Goal: Find specific page/section: Find specific page/section

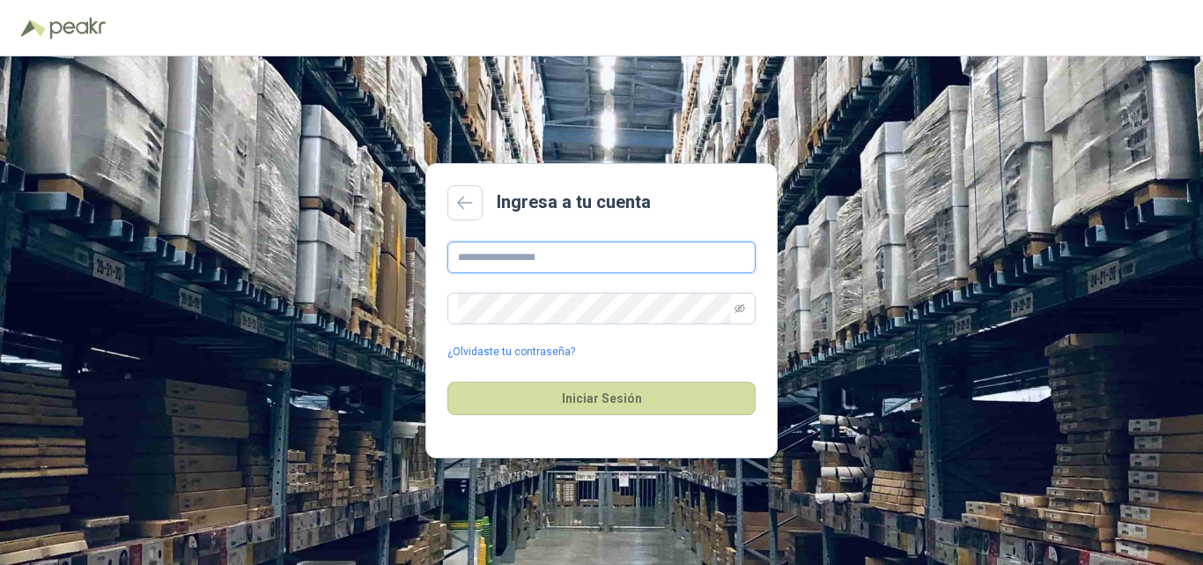
click at [562, 255] on input "text" at bounding box center [601, 257] width 308 height 32
type input "**********"
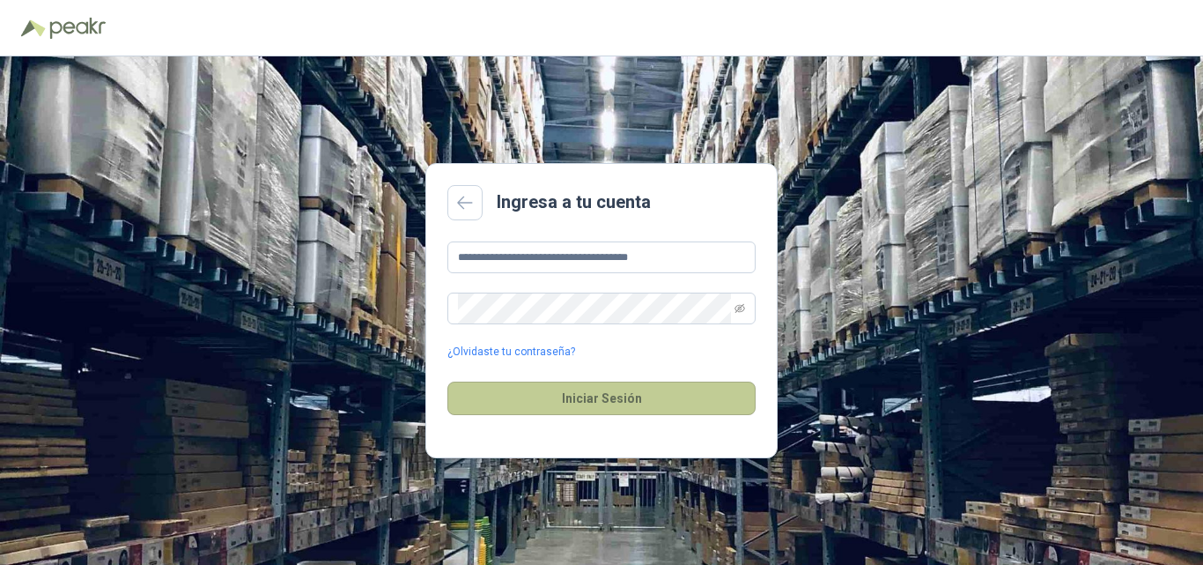
click at [565, 402] on button "Iniciar Sesión" at bounding box center [601, 397] width 308 height 33
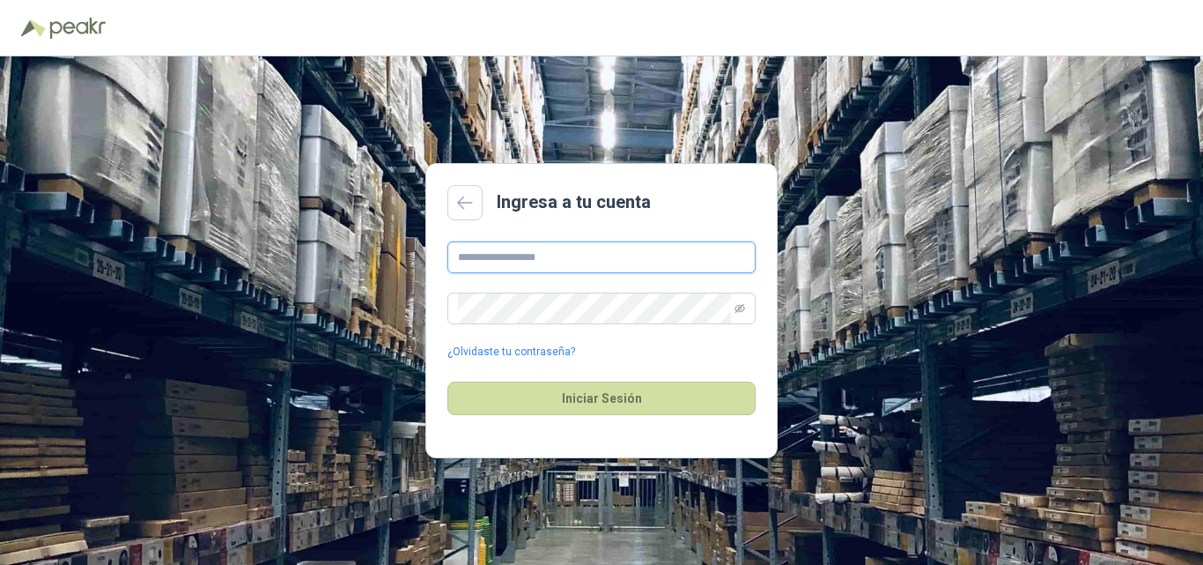
click at [649, 254] on input "text" at bounding box center [601, 257] width 308 height 32
type input "**********"
click at [447, 381] on button "Iniciar Sesión" at bounding box center [601, 397] width 308 height 33
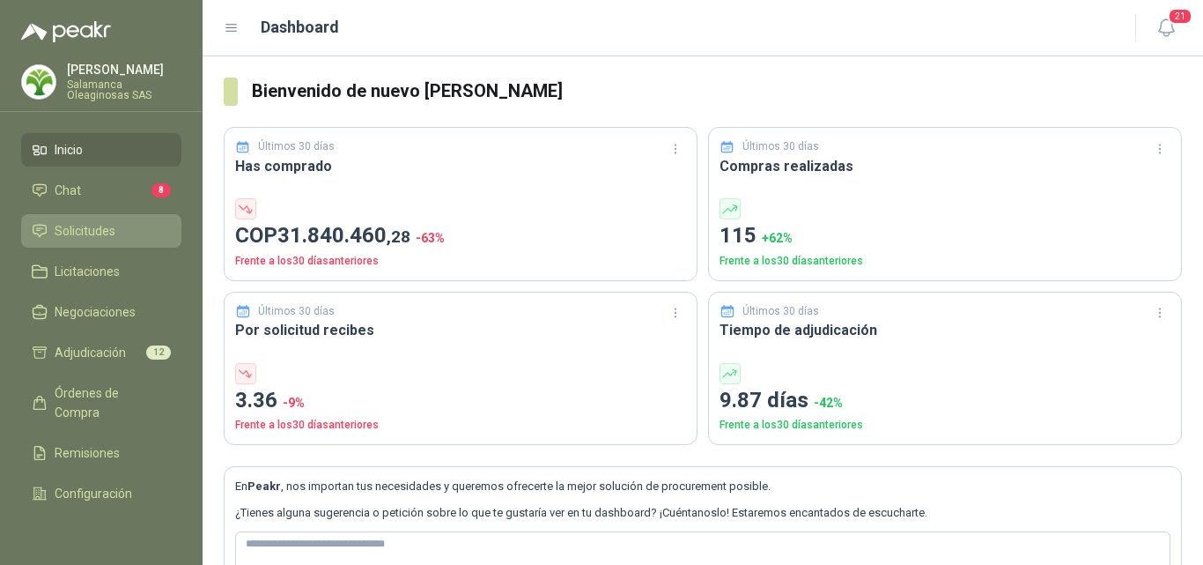
click at [78, 219] on link "Solicitudes" at bounding box center [101, 230] width 160 height 33
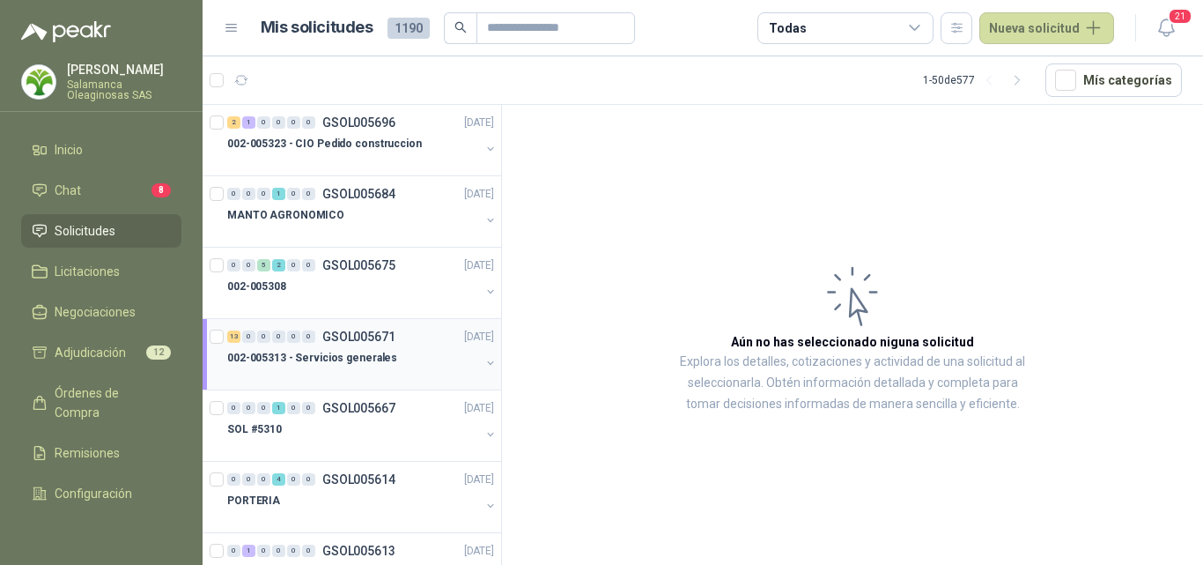
click at [385, 354] on p "002-005313 - Servicios generales" at bounding box center [312, 358] width 170 height 17
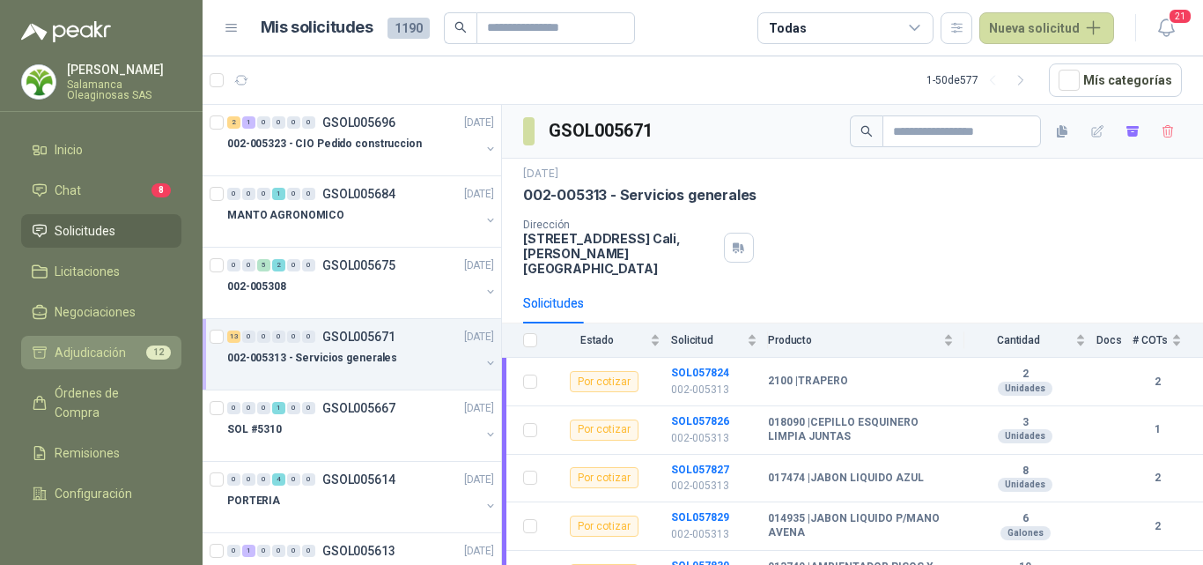
click at [97, 361] on span "Adjudicación" at bounding box center [90, 352] width 71 height 19
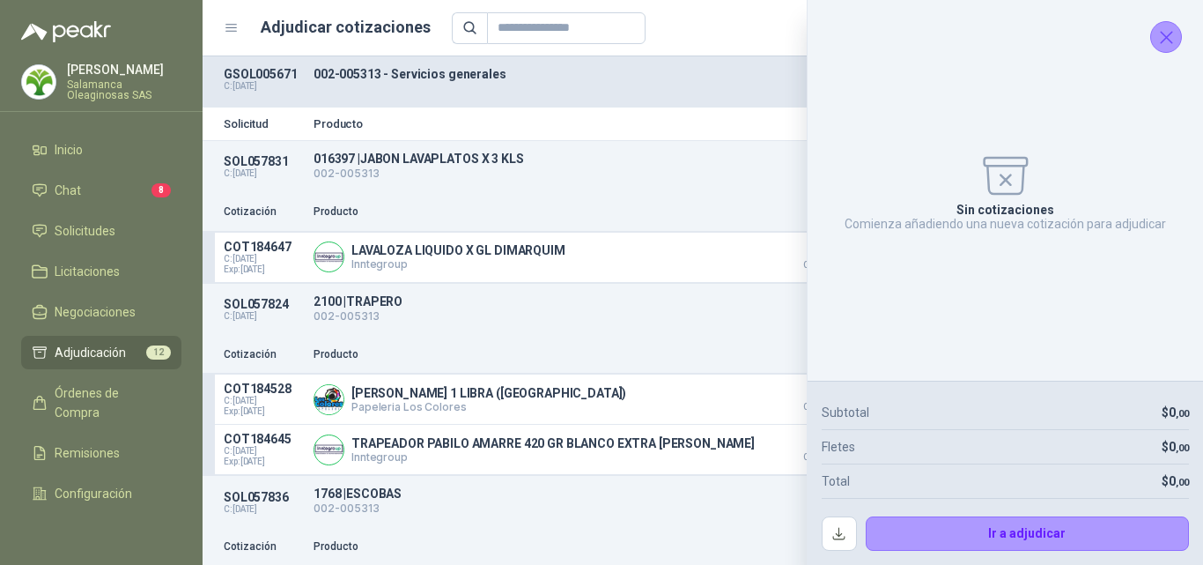
click at [1165, 45] on icon "Cerrar" at bounding box center [1166, 37] width 22 height 22
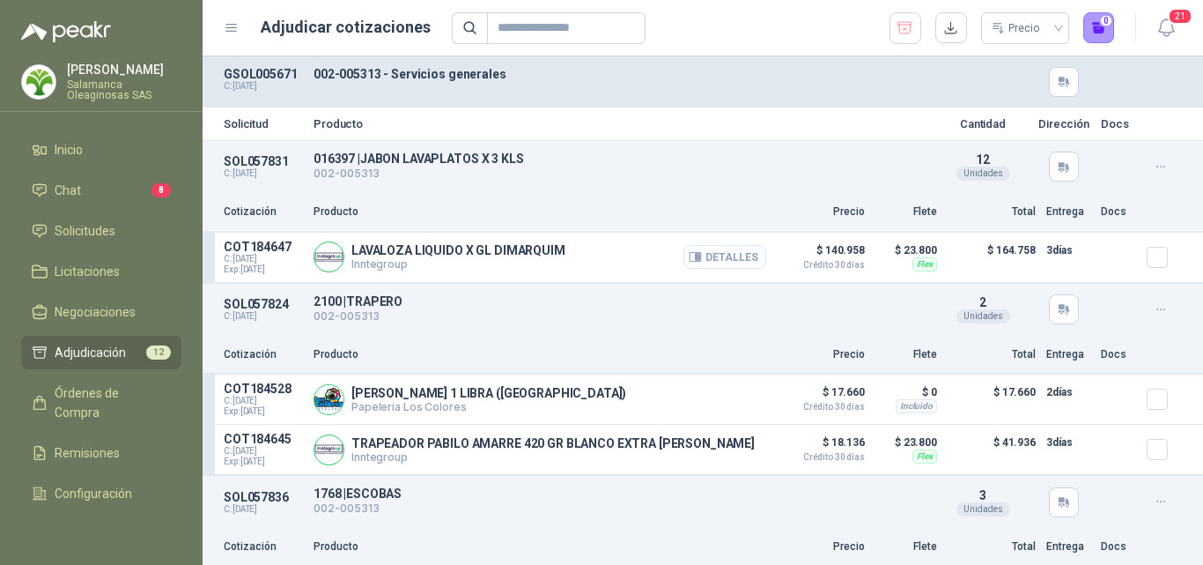
click at [729, 255] on button "Detalles" at bounding box center [724, 257] width 83 height 24
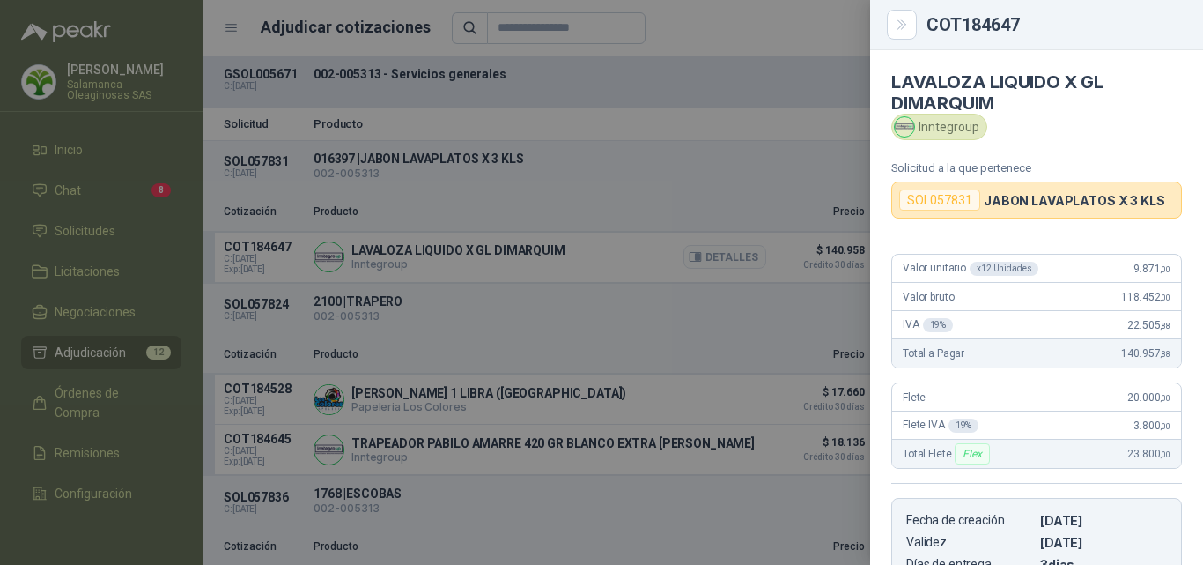
scroll to position [306, 0]
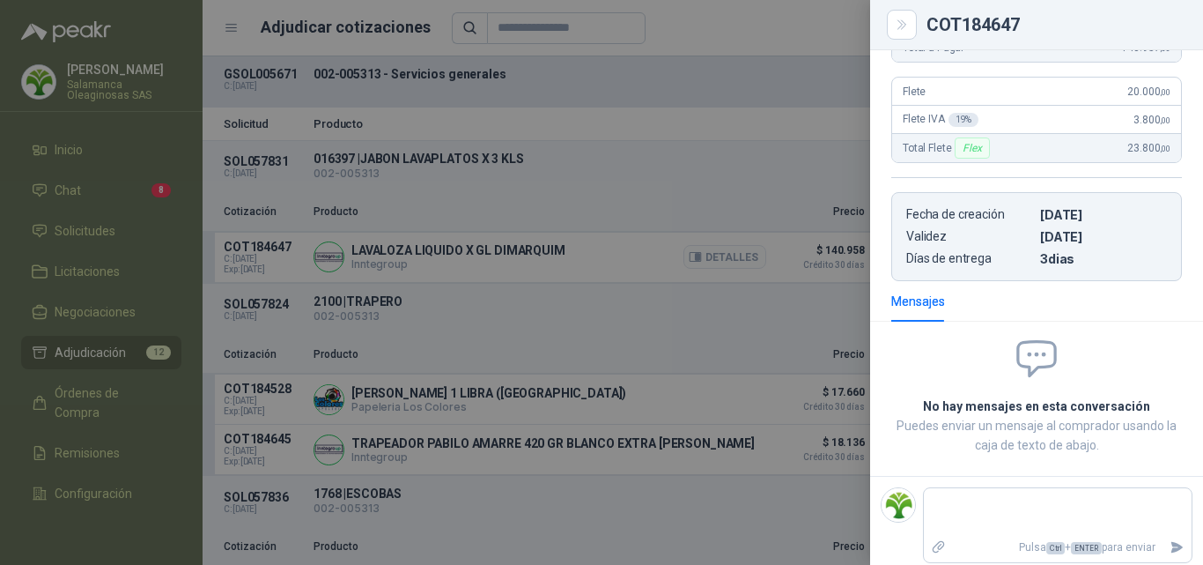
click at [729, 255] on div at bounding box center [601, 282] width 1203 height 565
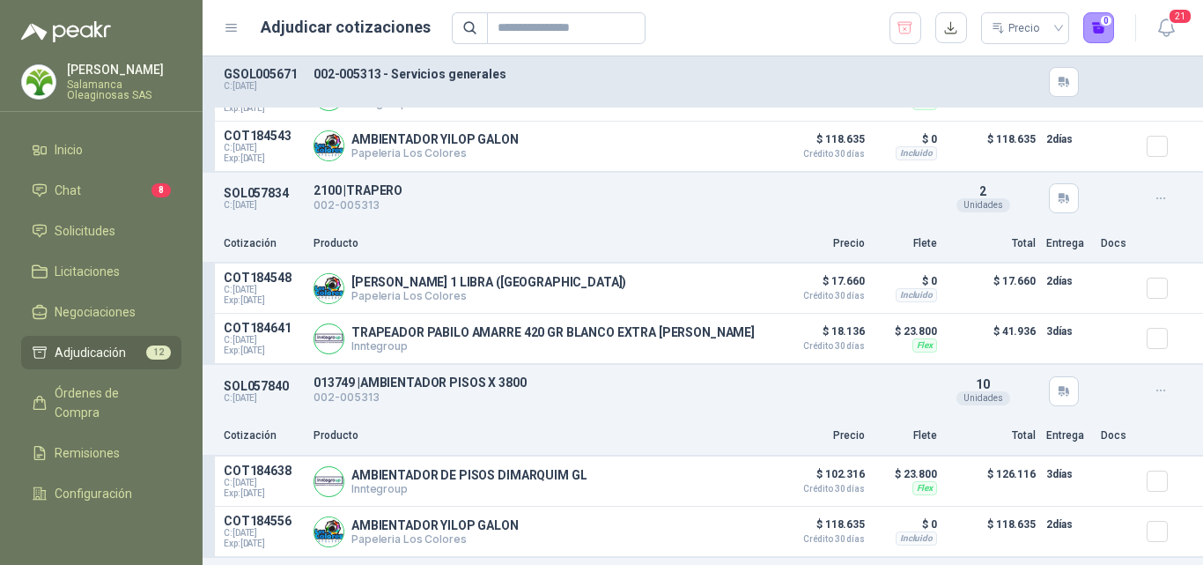
scroll to position [969, 0]
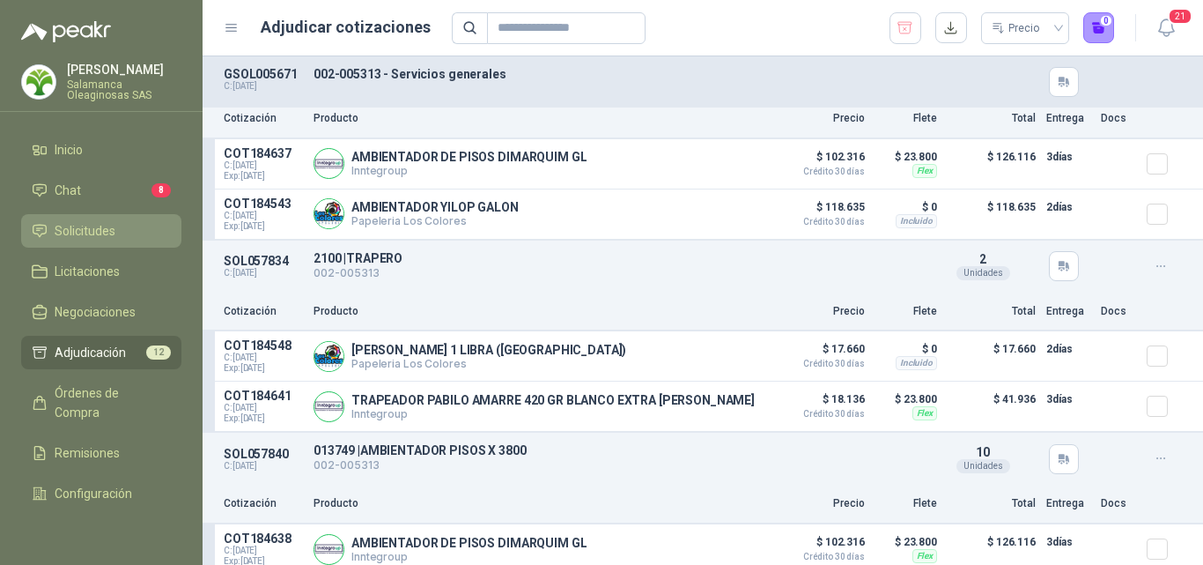
click at [92, 219] on link "Solicitudes" at bounding box center [101, 230] width 160 height 33
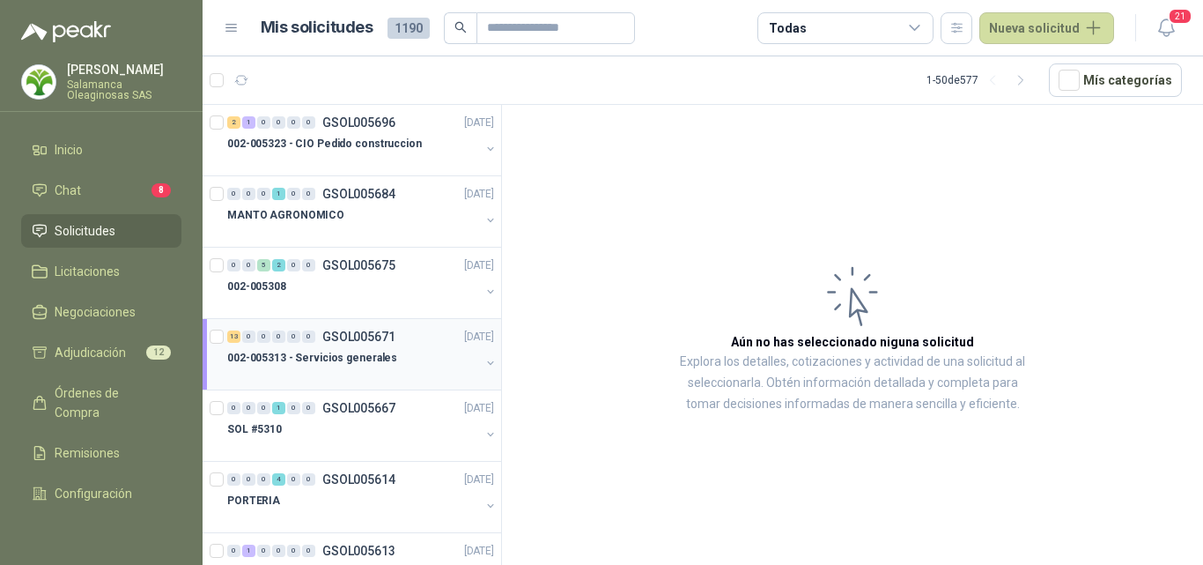
click at [391, 373] on div at bounding box center [353, 375] width 253 height 14
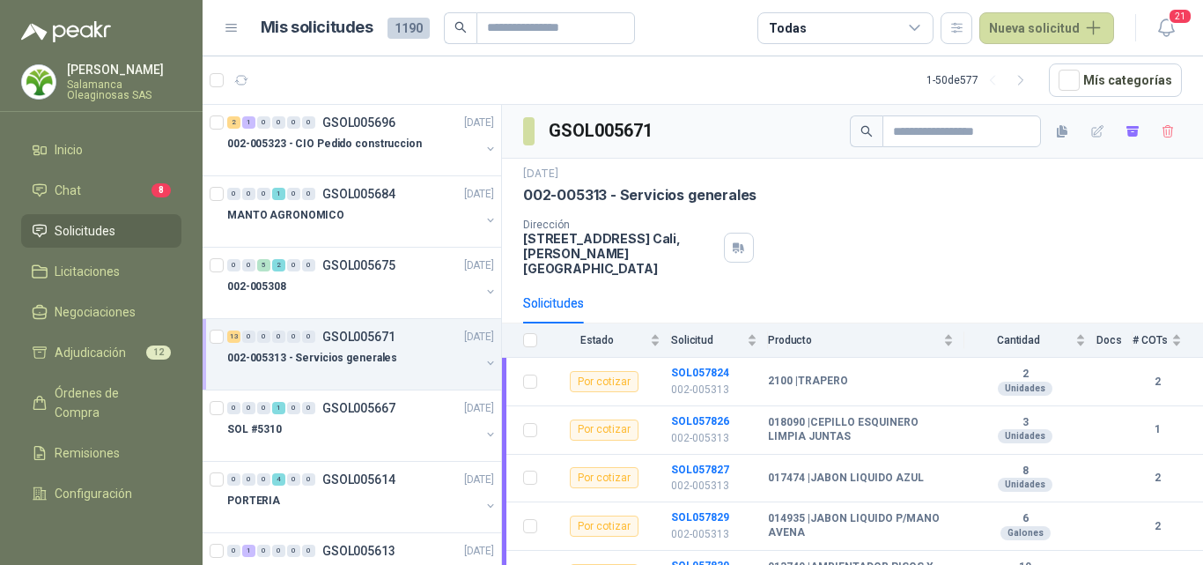
click at [383, 357] on p "002-005313 - Servicios generales" at bounding box center [312, 358] width 170 height 17
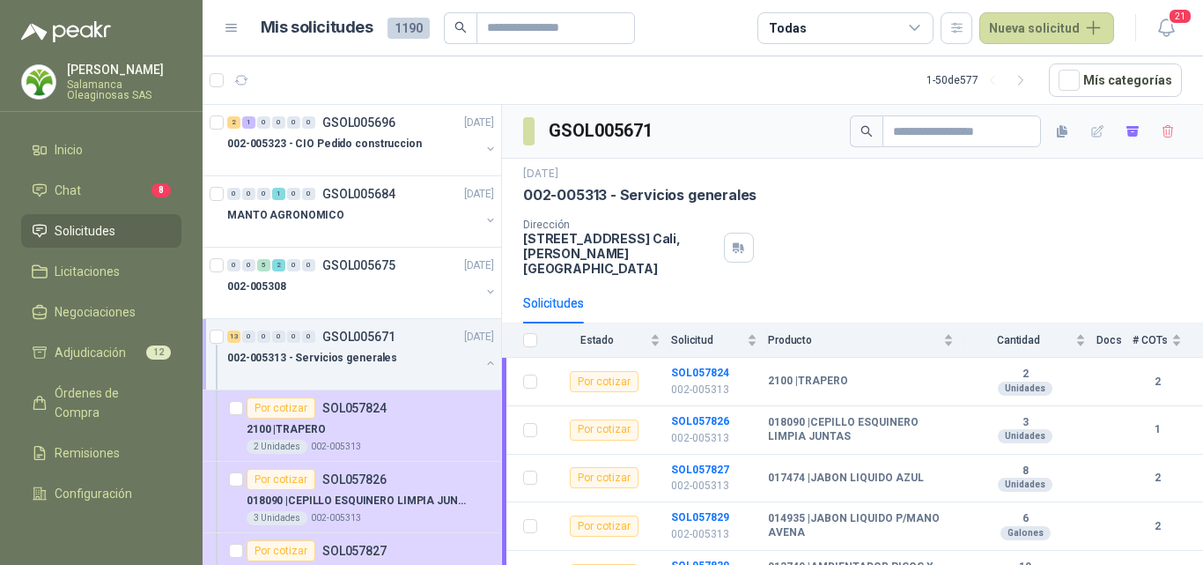
scroll to position [6, 0]
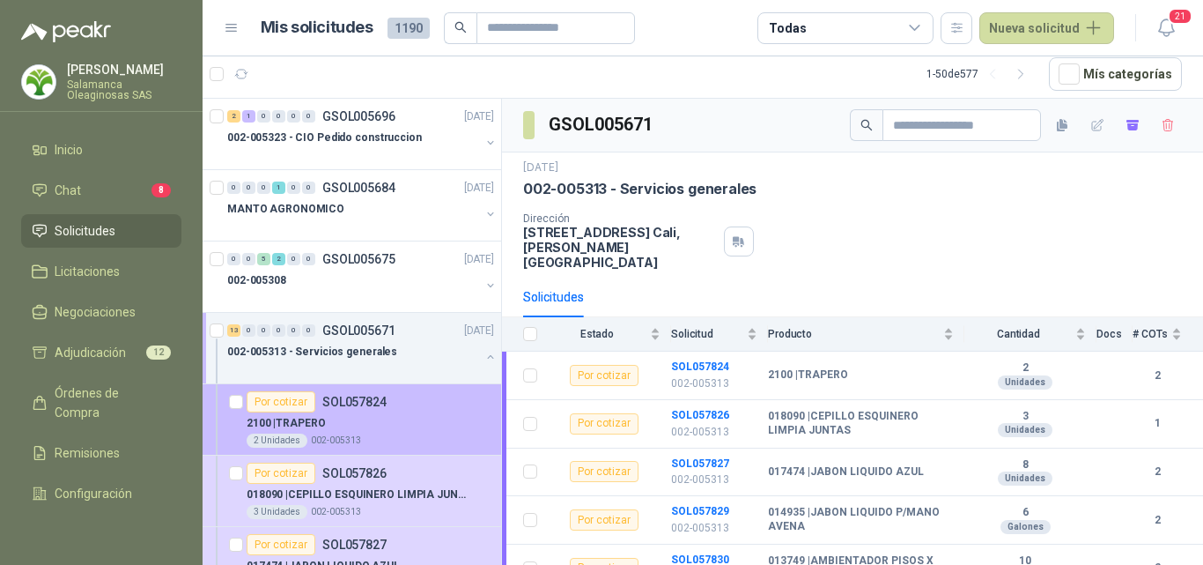
click at [403, 406] on div "Por cotizar SOL057824" at bounding box center [370, 401] width 247 height 21
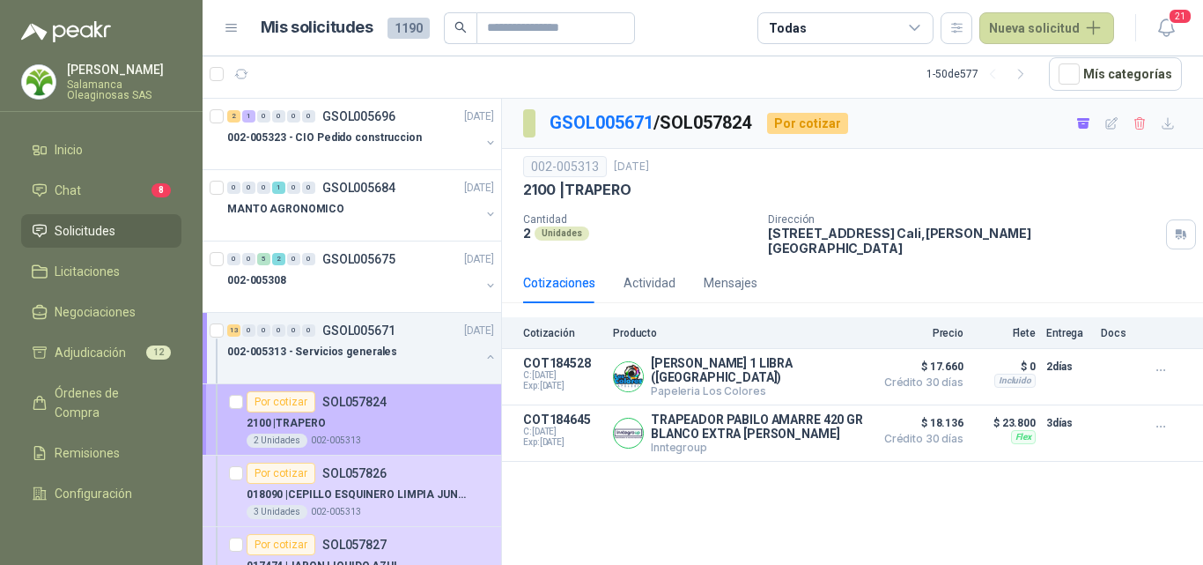
scroll to position [88, 0]
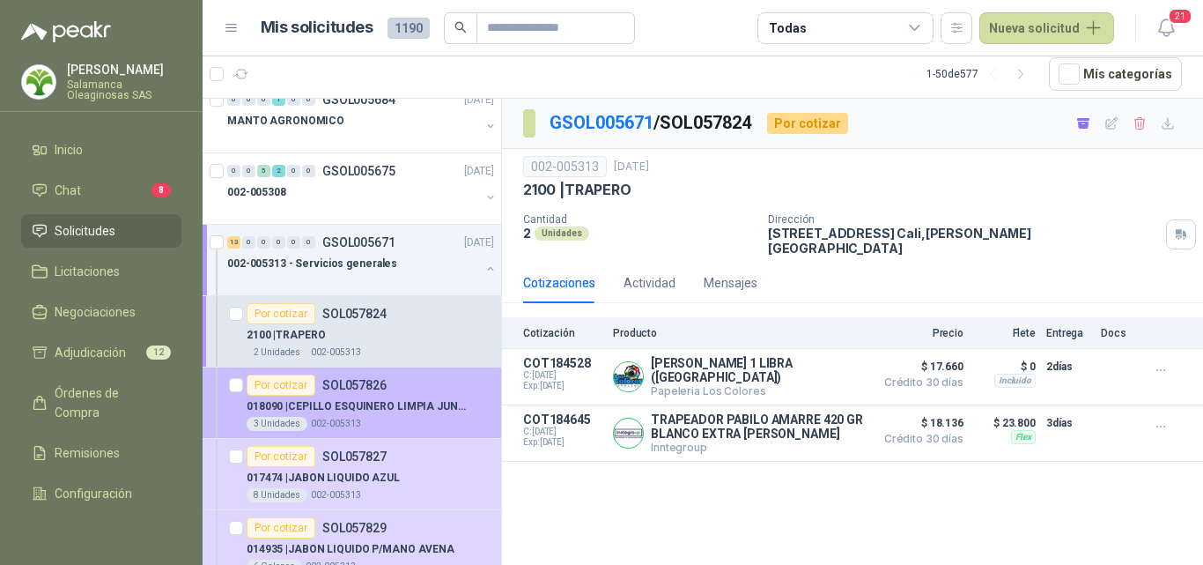
click at [397, 399] on p "018090 | CEPILLO ESQUINERO LIMPIA JUNTAS" at bounding box center [356, 406] width 219 height 17
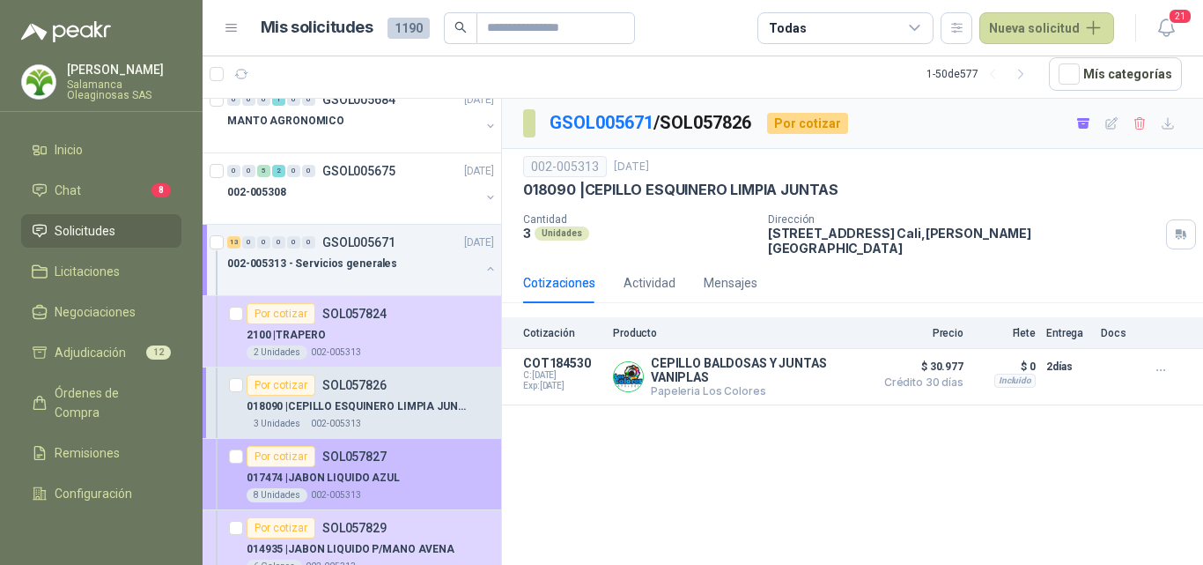
click at [384, 467] on div "017474 | JABON LIQUIDO AZUL" at bounding box center [370, 477] width 247 height 21
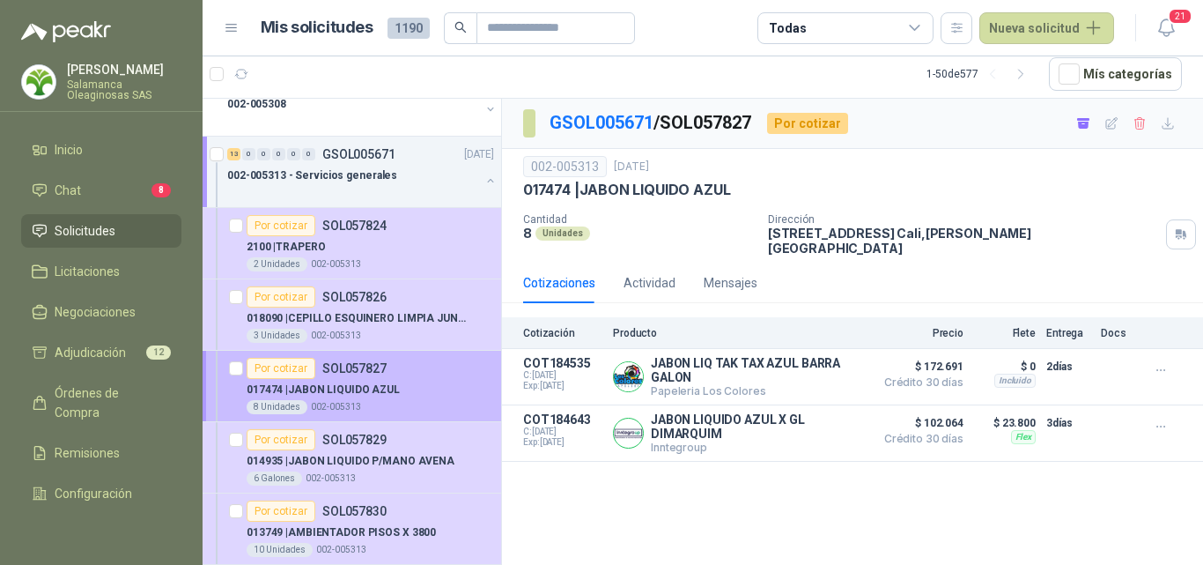
scroll to position [264, 0]
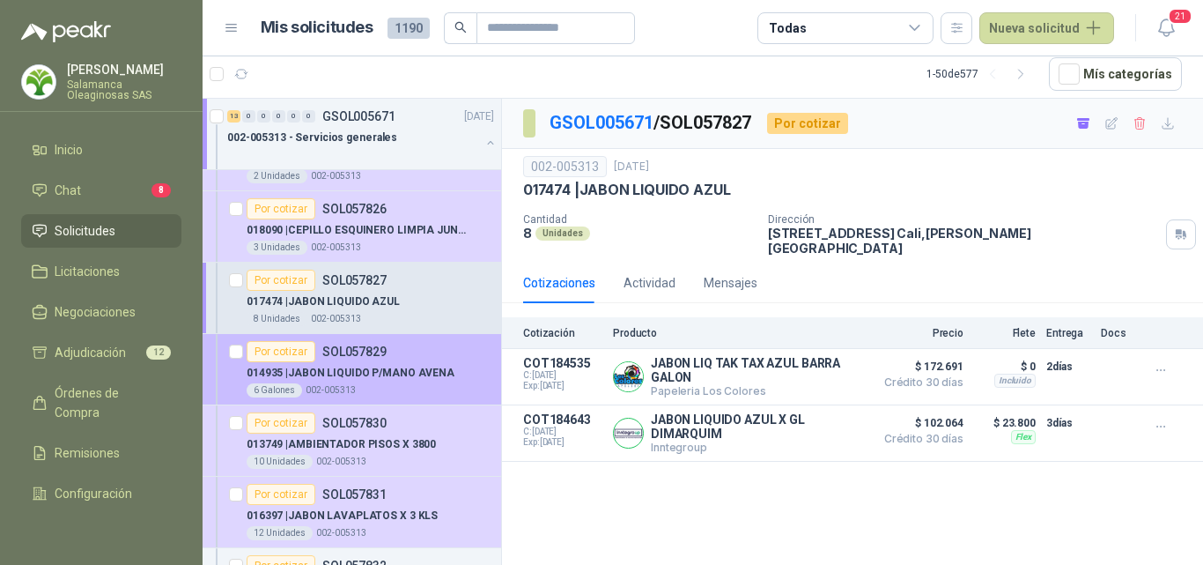
click at [360, 390] on div "6 Galones 002-005313" at bounding box center [370, 390] width 247 height 14
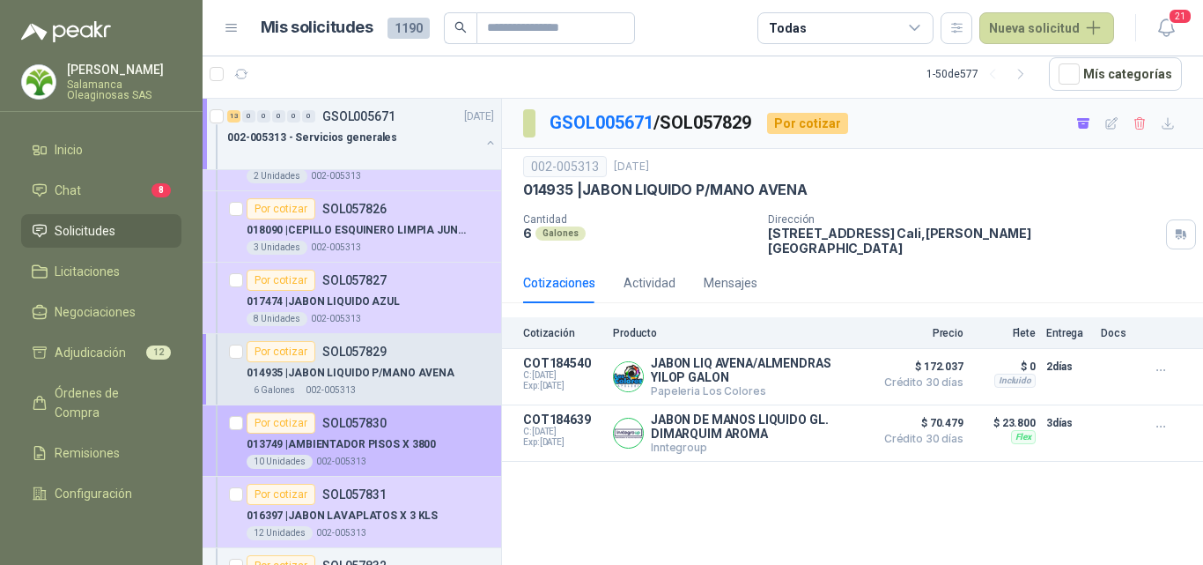
click at [365, 432] on div "Por cotizar SOL057830" at bounding box center [317, 422] width 140 height 21
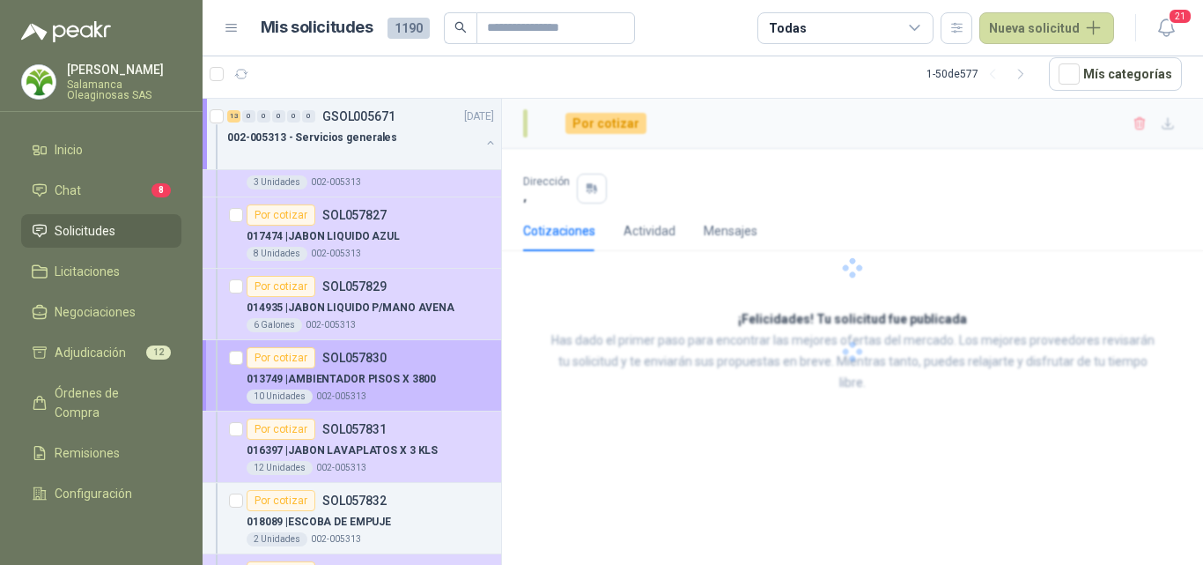
scroll to position [352, 0]
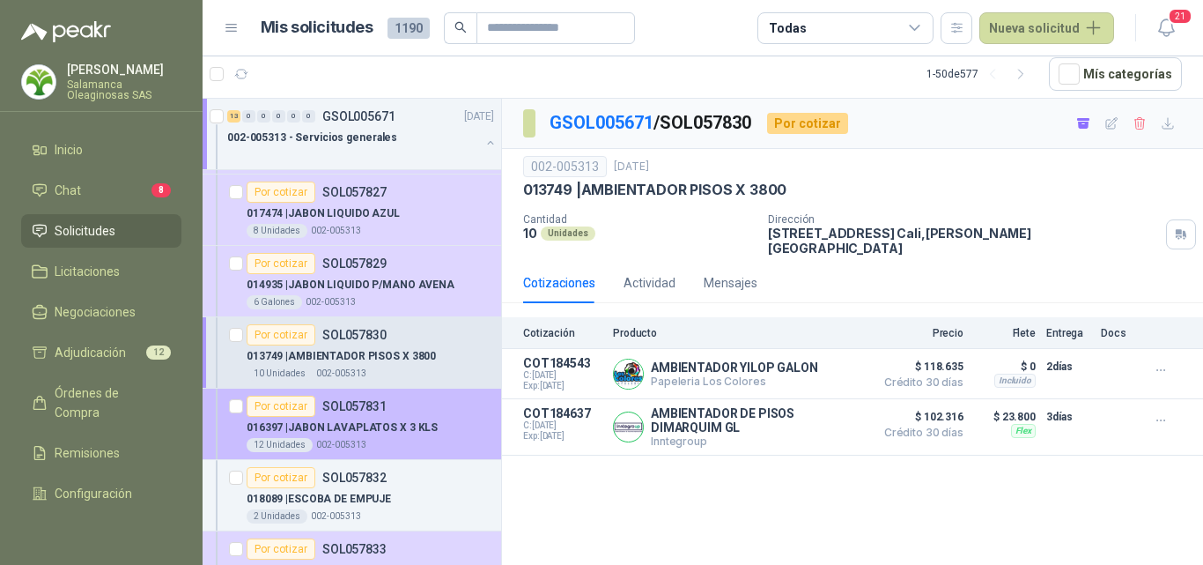
click at [365, 432] on p "016397 | JABON LAVAPLATOS X 3 KLS" at bounding box center [342, 427] width 191 height 17
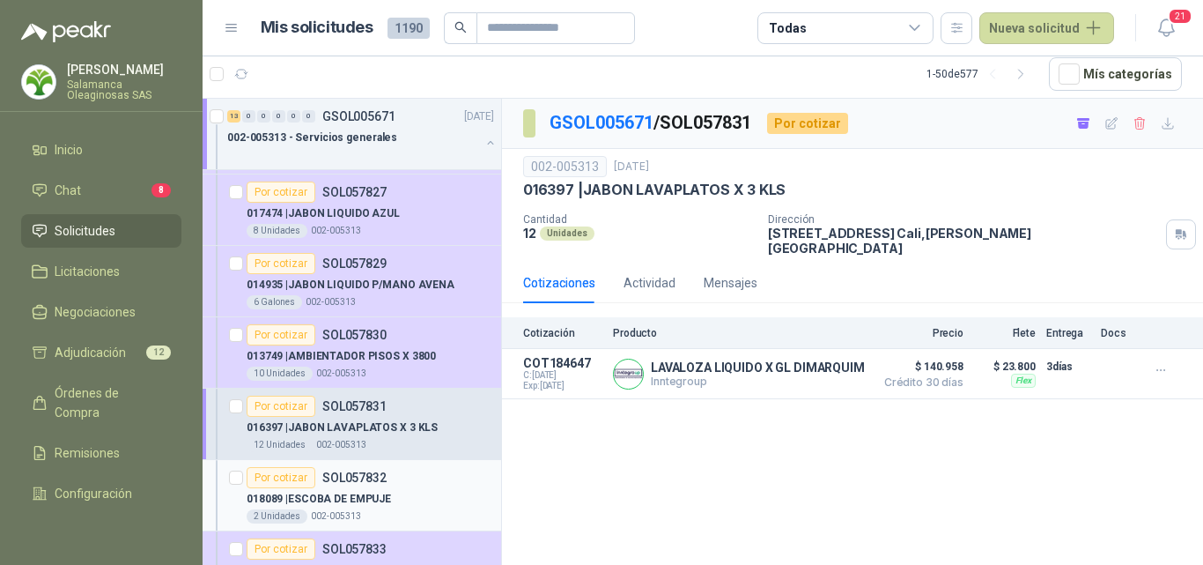
click at [380, 486] on div "Por cotizar SOL057832" at bounding box center [317, 477] width 140 height 21
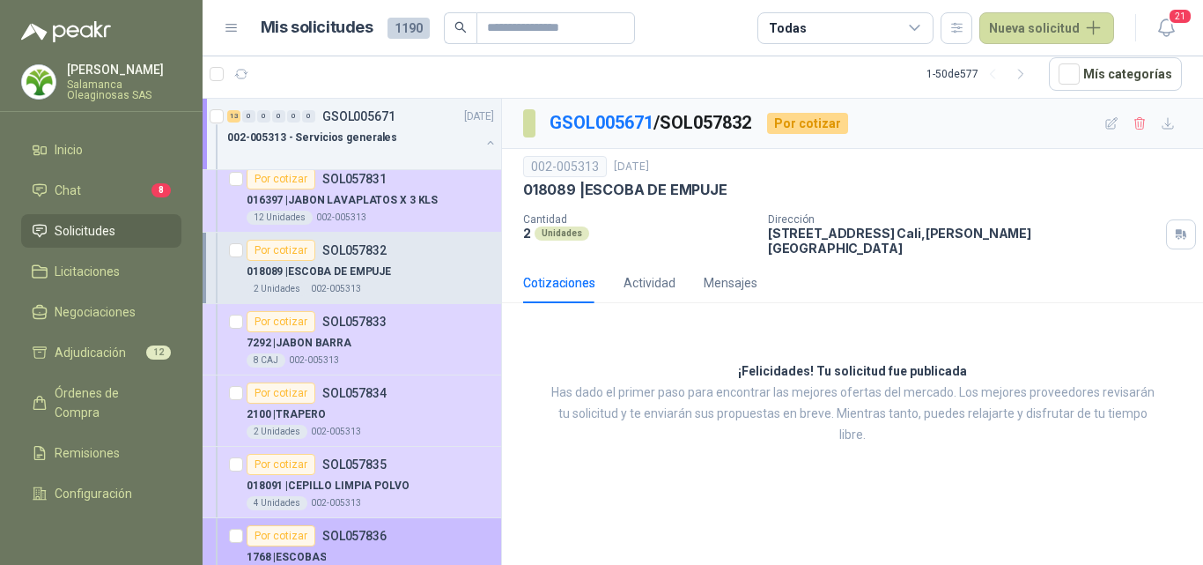
scroll to position [616, 0]
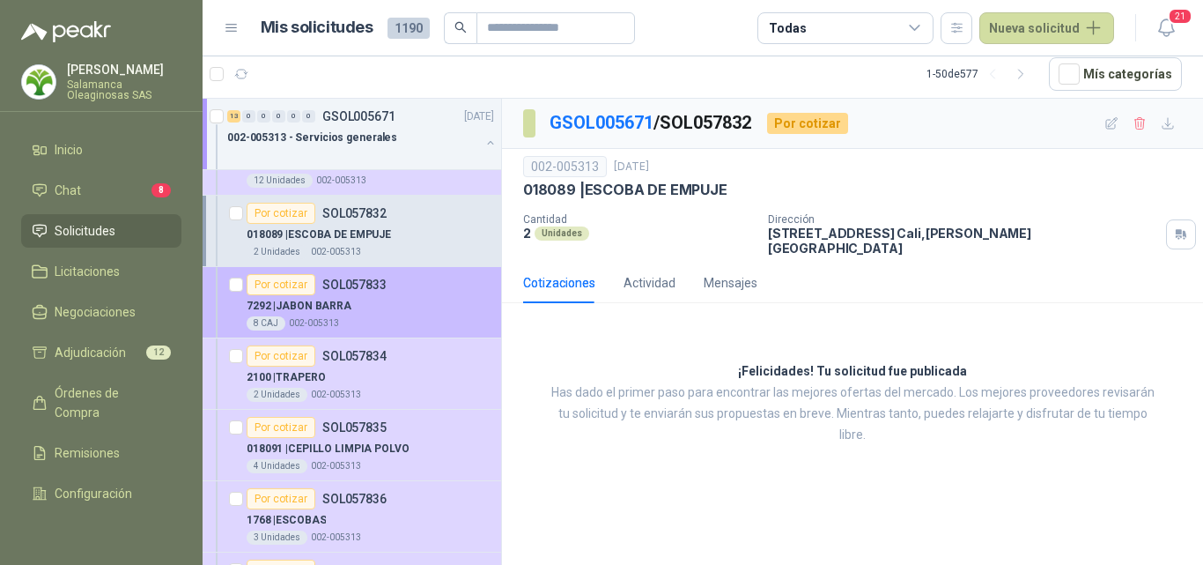
click at [385, 277] on div "Por cotizar SOL057833" at bounding box center [370, 284] width 247 height 21
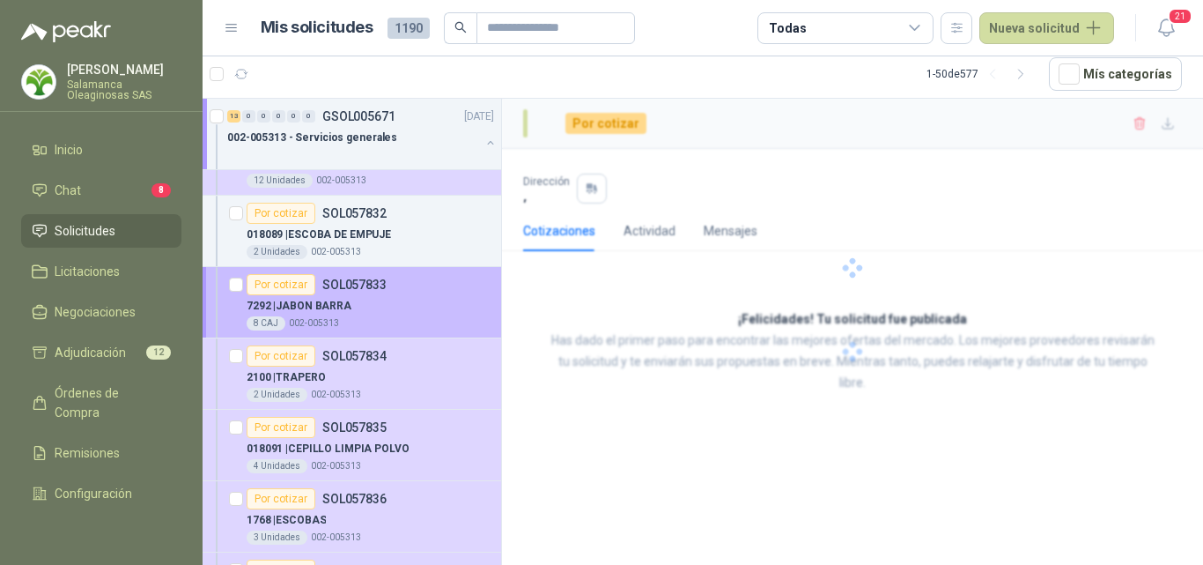
click at [391, 294] on div "Por cotizar SOL057833" at bounding box center [370, 284] width 247 height 21
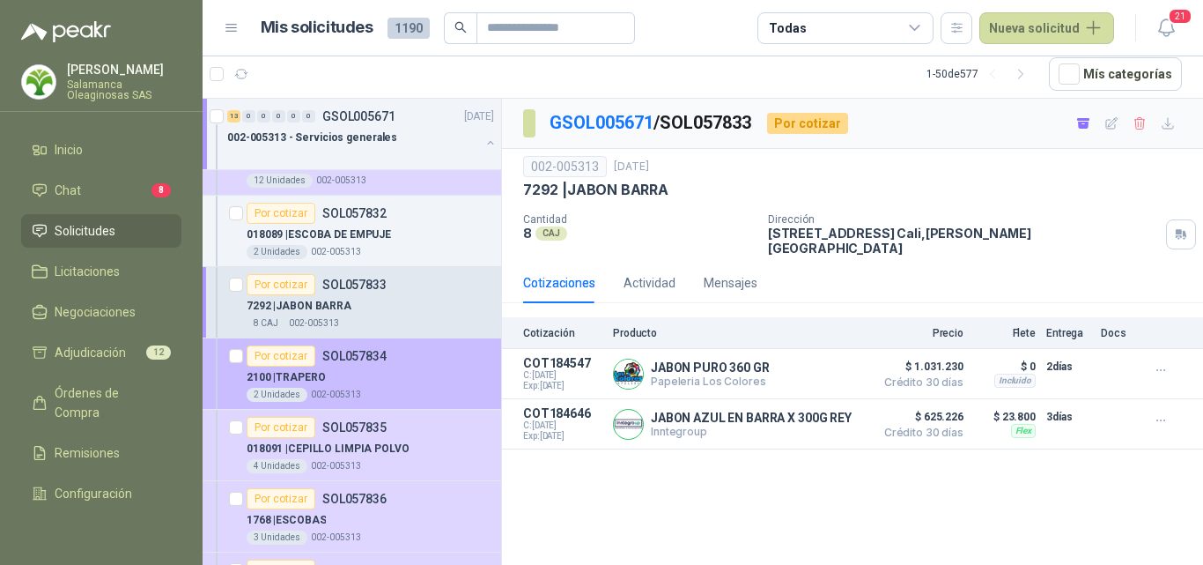
click at [380, 390] on div "2 Unidades 002-005313" at bounding box center [370, 395] width 247 height 14
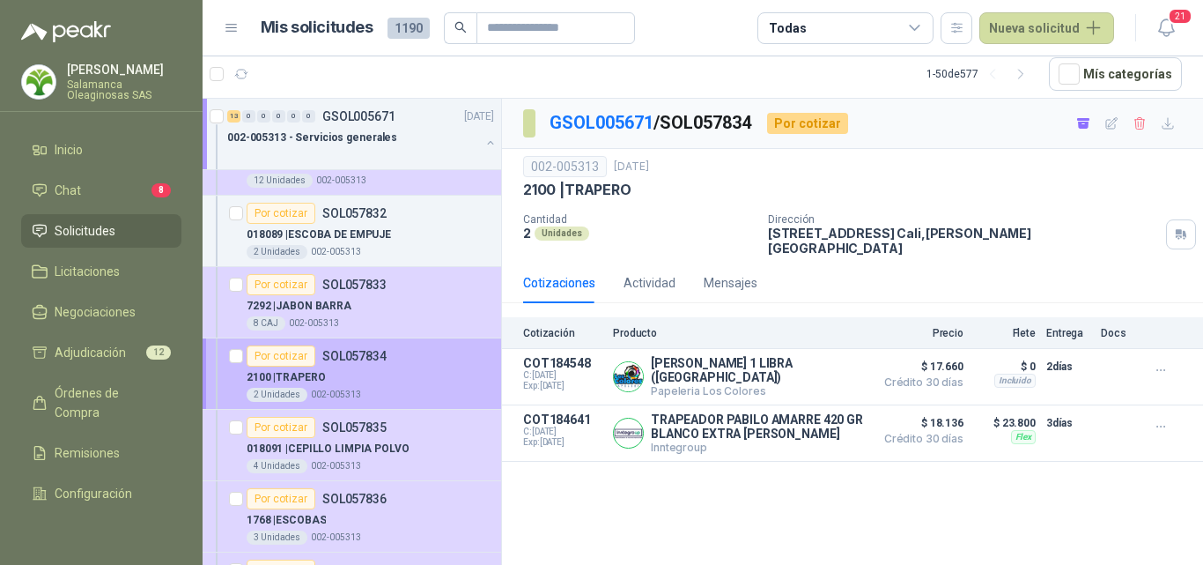
scroll to position [705, 0]
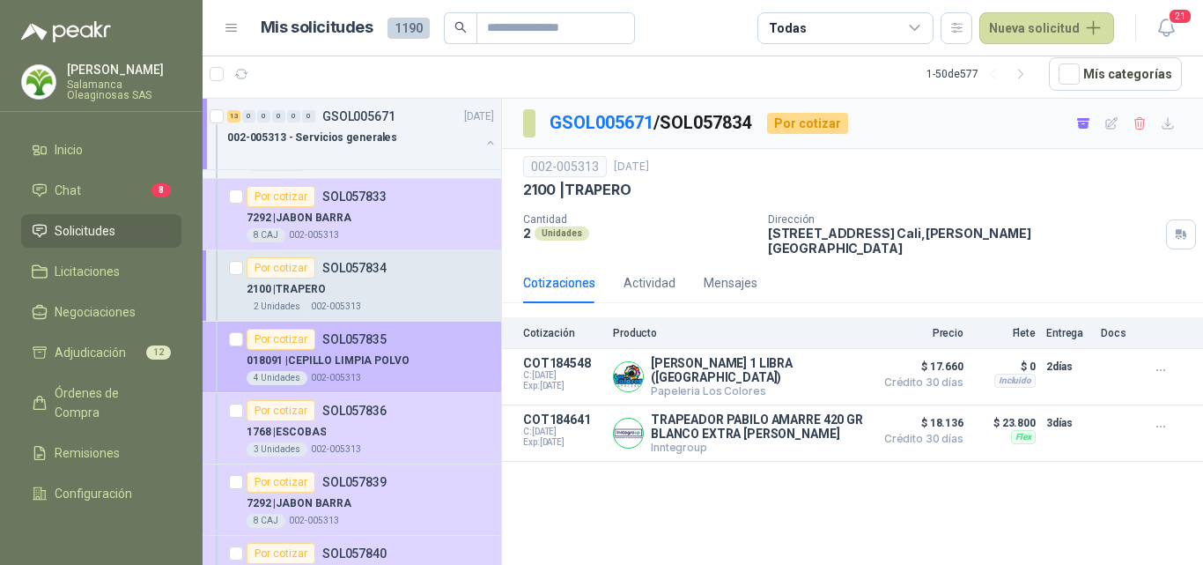
click at [379, 373] on div "4 Unidades 002-005313" at bounding box center [370, 378] width 247 height 14
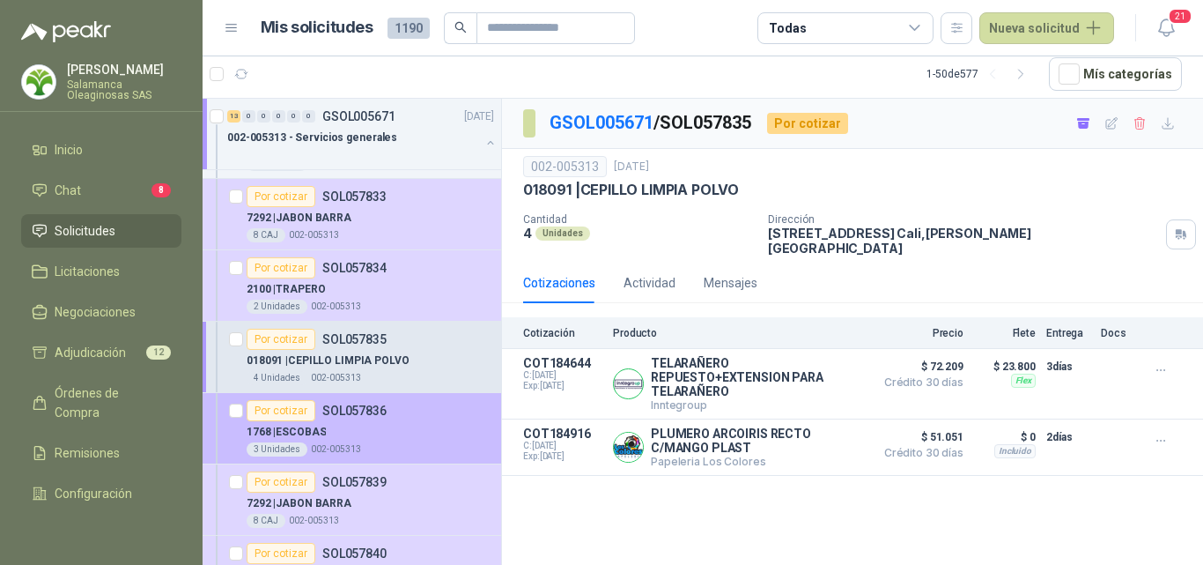
click at [381, 429] on div "1768 | ESCOBAS" at bounding box center [370, 431] width 247 height 21
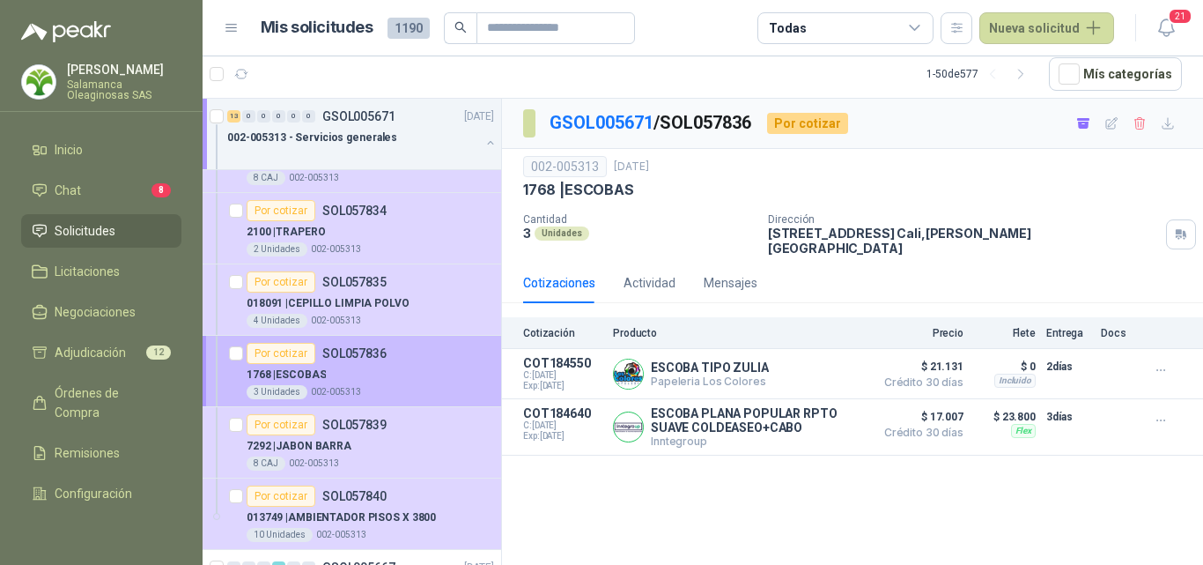
scroll to position [793, 0]
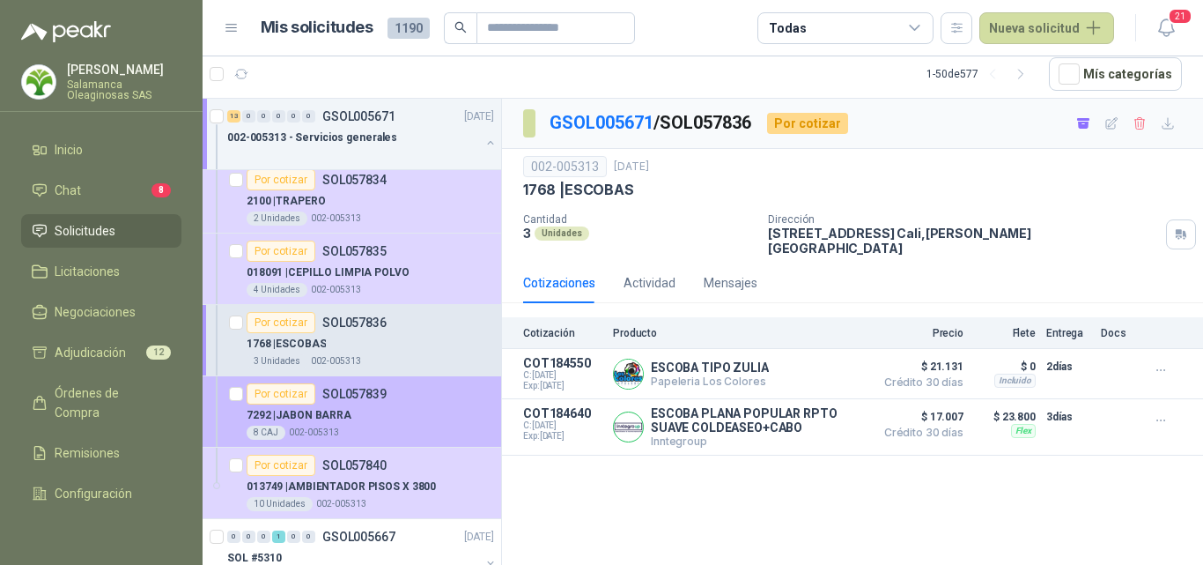
click at [378, 422] on div "7292 | [GEOGRAPHIC_DATA]" at bounding box center [370, 414] width 247 height 21
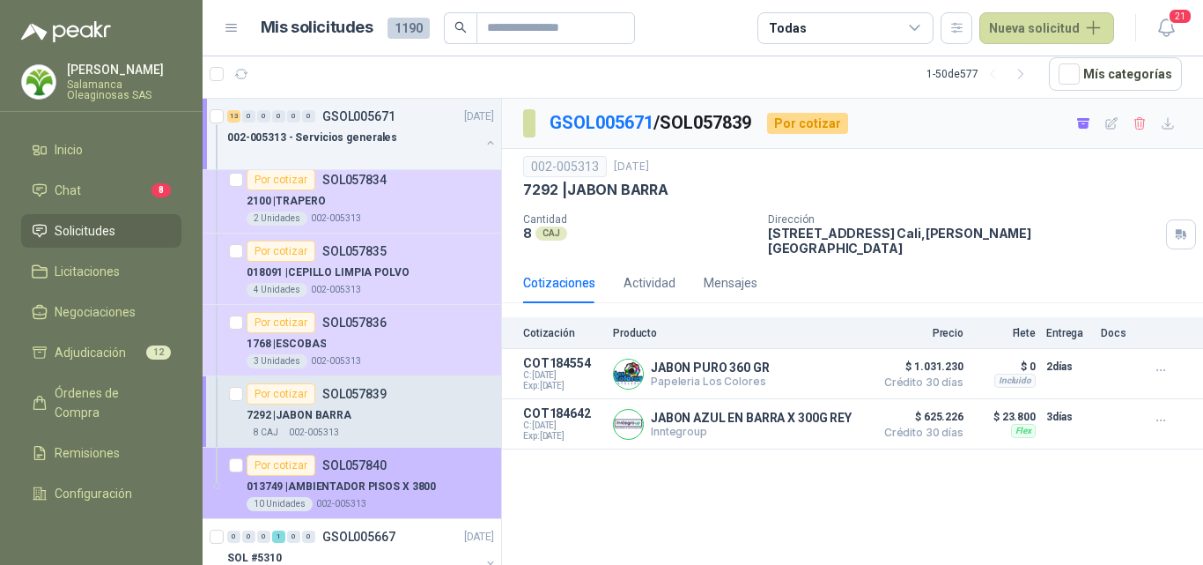
click at [384, 478] on p "013749 | AMBIENTADOR PISOS X 3800" at bounding box center [341, 486] width 189 height 17
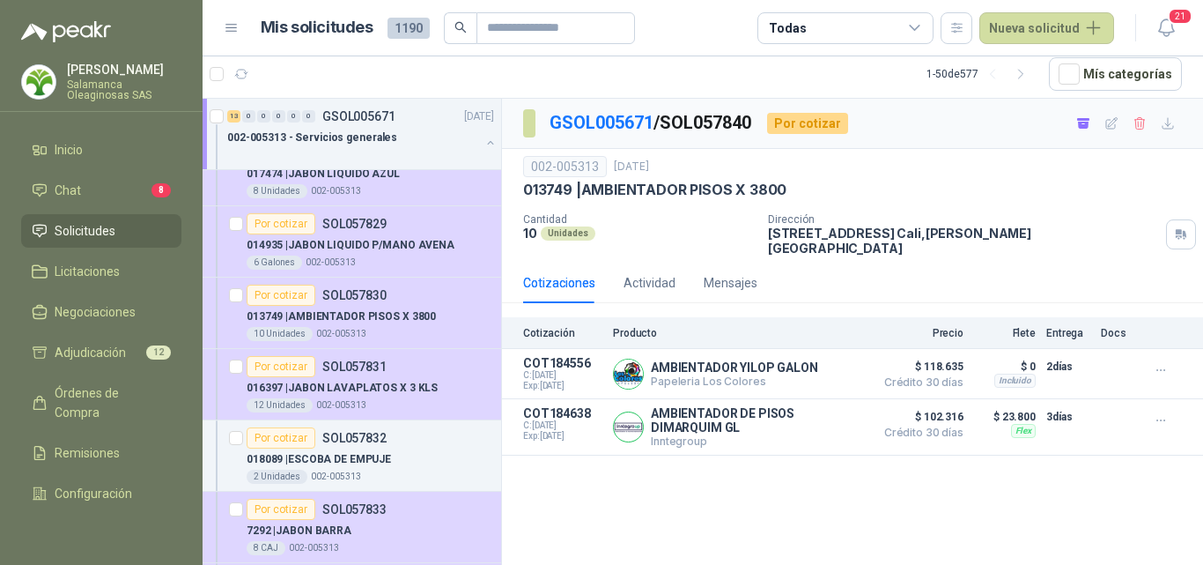
scroll to position [352, 0]
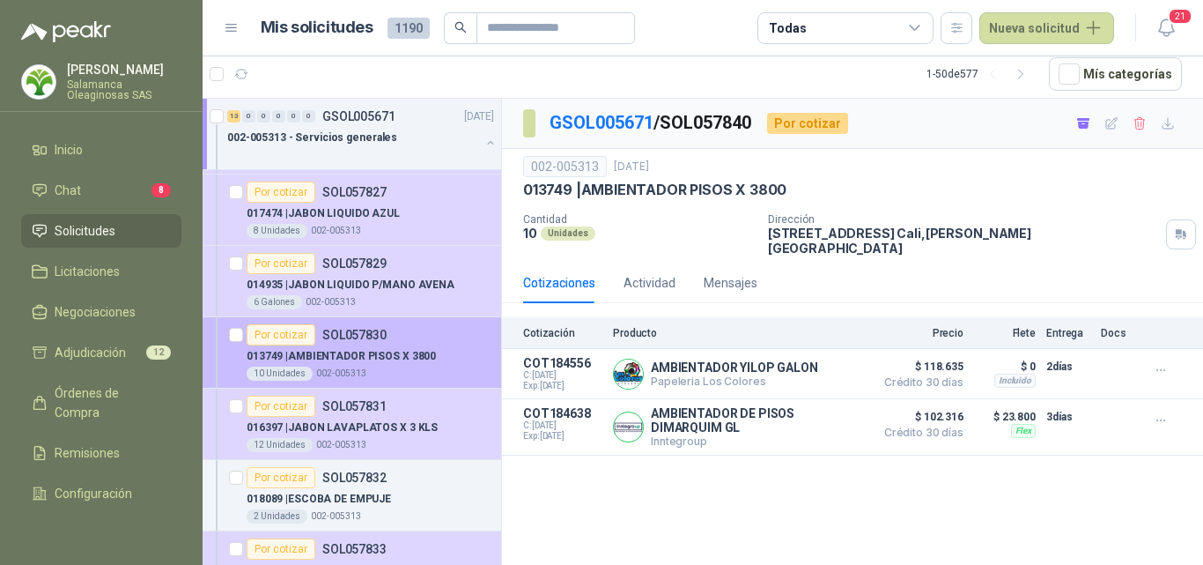
click at [391, 363] on p "013749 | AMBIENTADOR PISOS X 3800" at bounding box center [341, 356] width 189 height 17
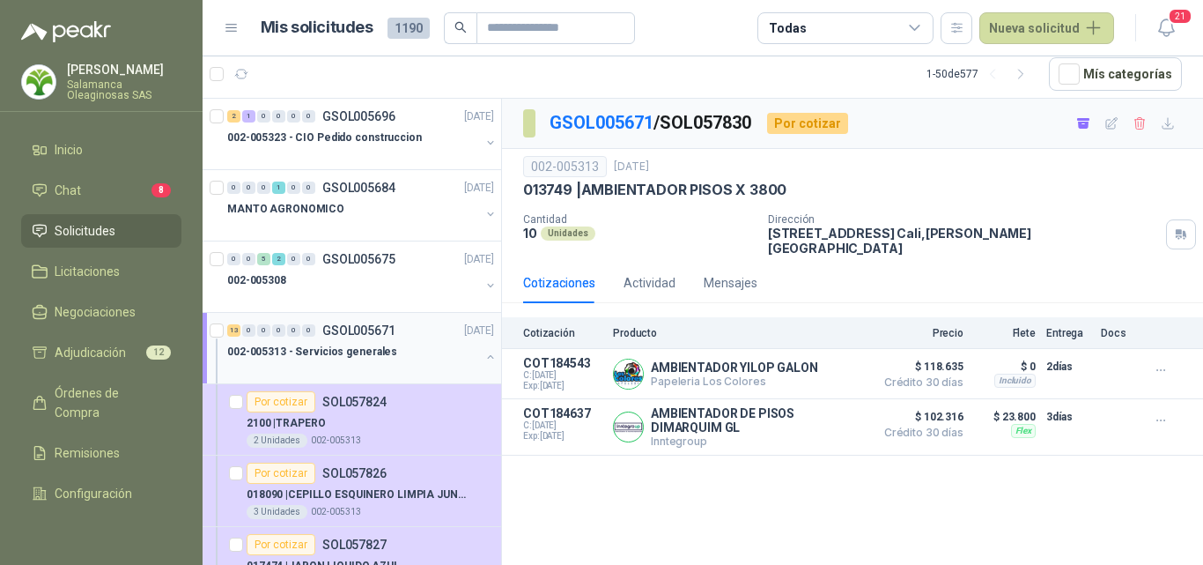
click at [424, 347] on div "002-005313 - Servicios generales" at bounding box center [353, 351] width 253 height 21
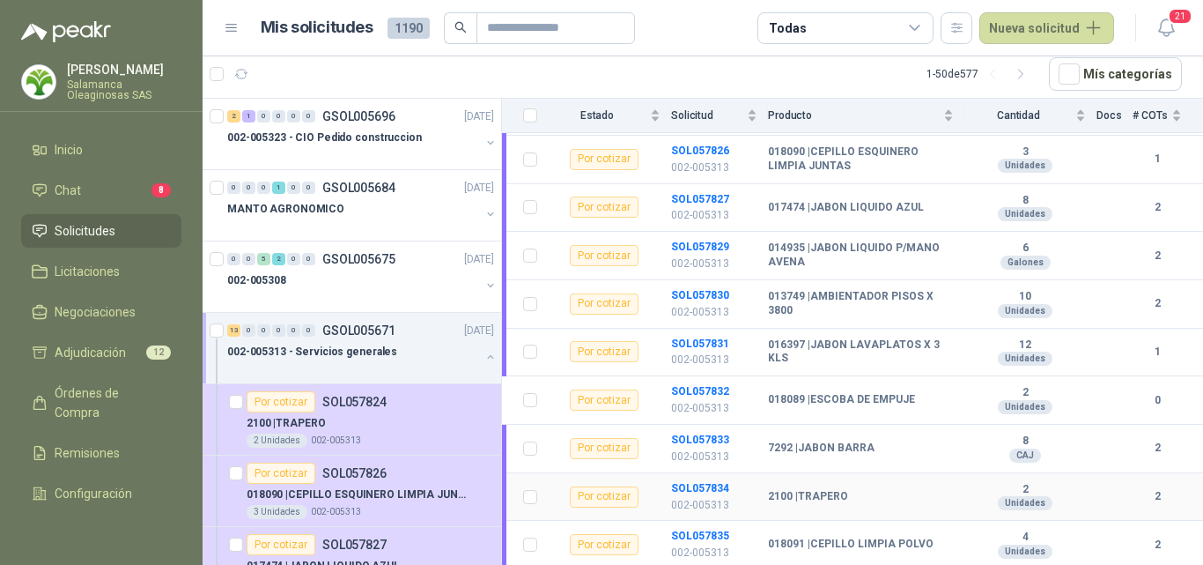
scroll to position [428, 0]
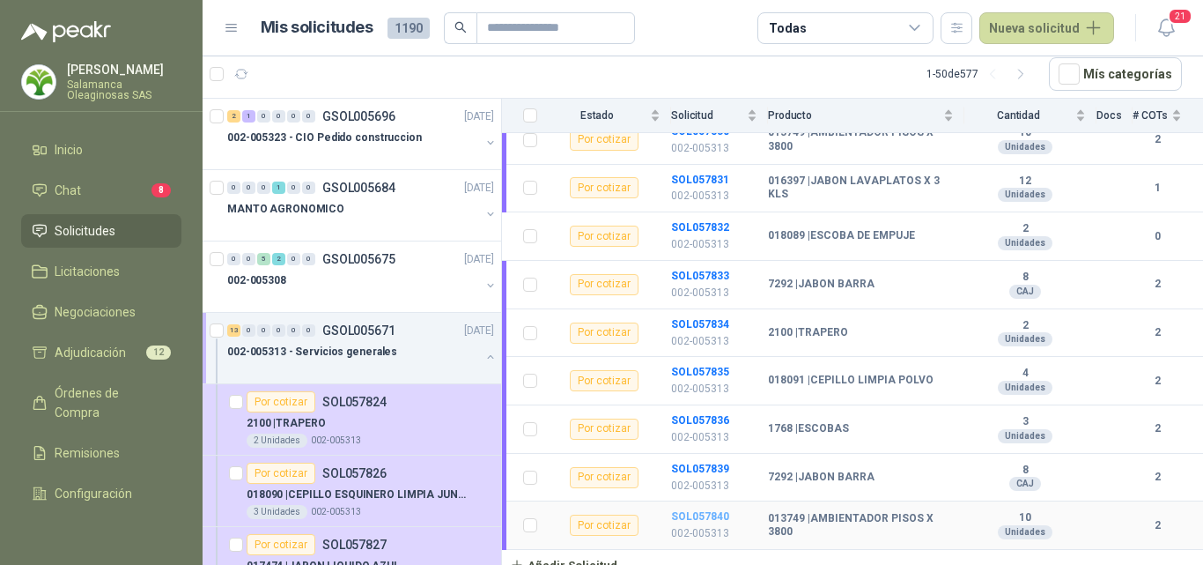
click at [709, 510] on b "SOL057840" at bounding box center [700, 516] width 58 height 12
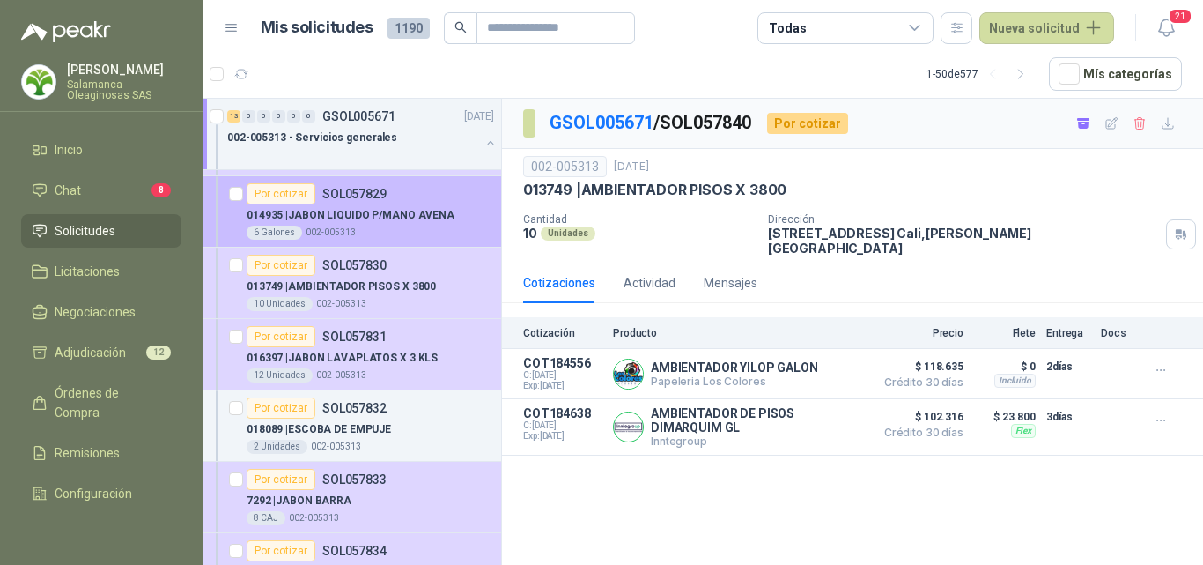
scroll to position [440, 0]
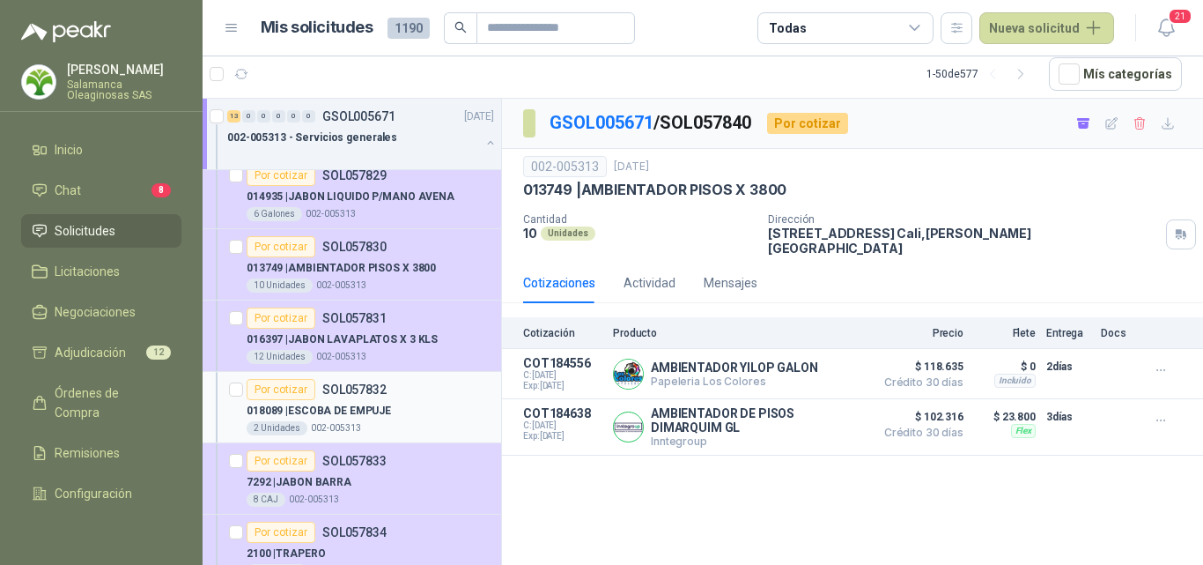
click at [366, 413] on p "018089 | ESCOBA DE EMPUJE" at bounding box center [319, 410] width 144 height 17
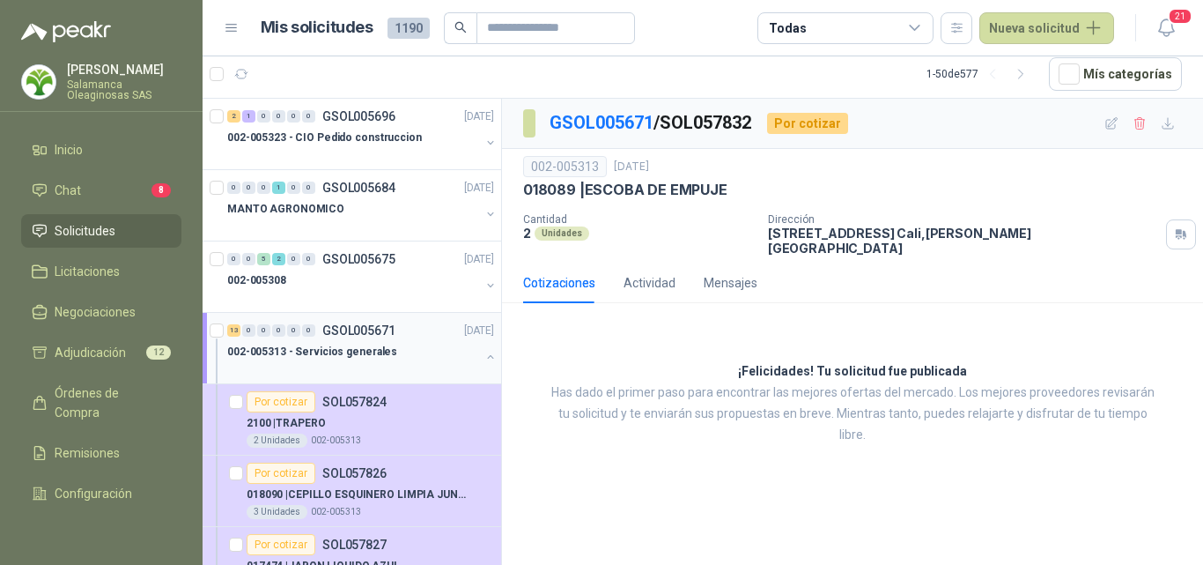
click at [439, 363] on div at bounding box center [353, 369] width 253 height 14
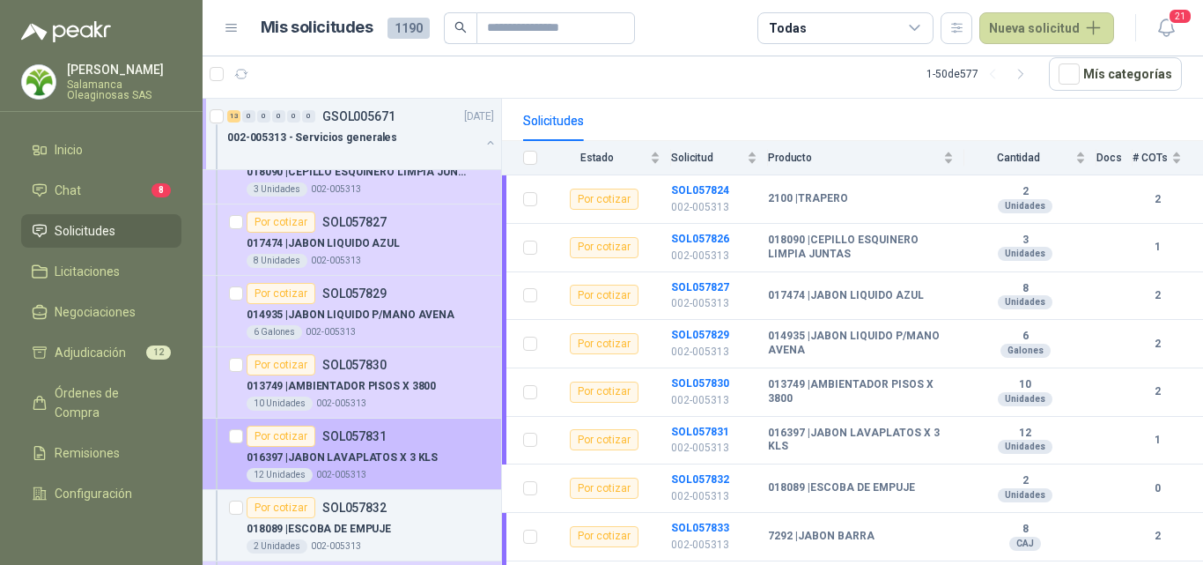
scroll to position [352, 0]
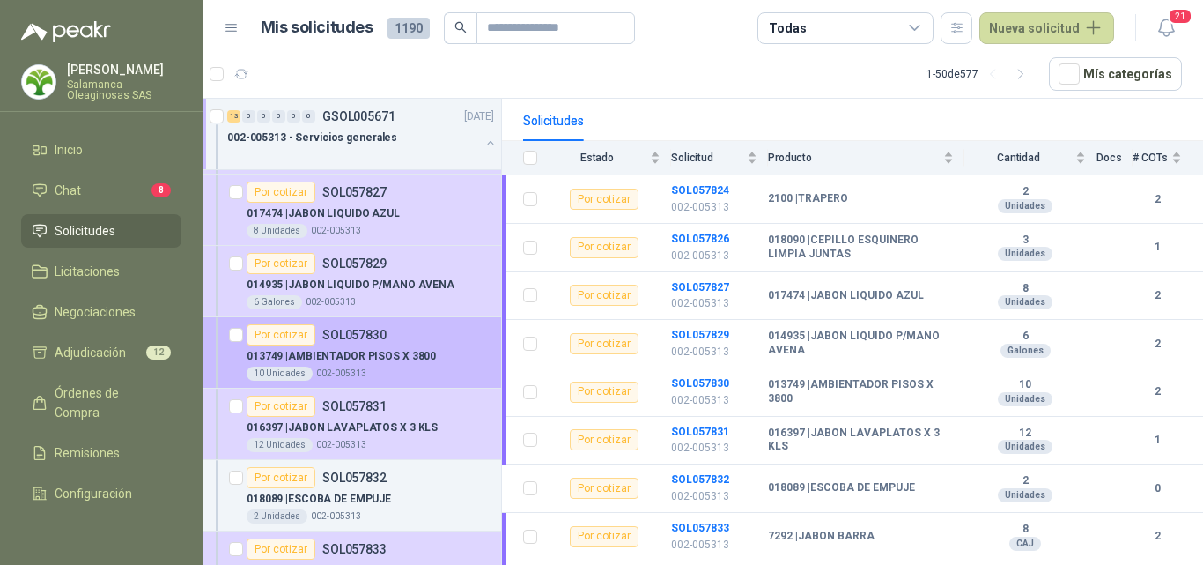
click at [353, 348] on p "013749 | AMBIENTADOR PISOS X 3800" at bounding box center [341, 356] width 189 height 17
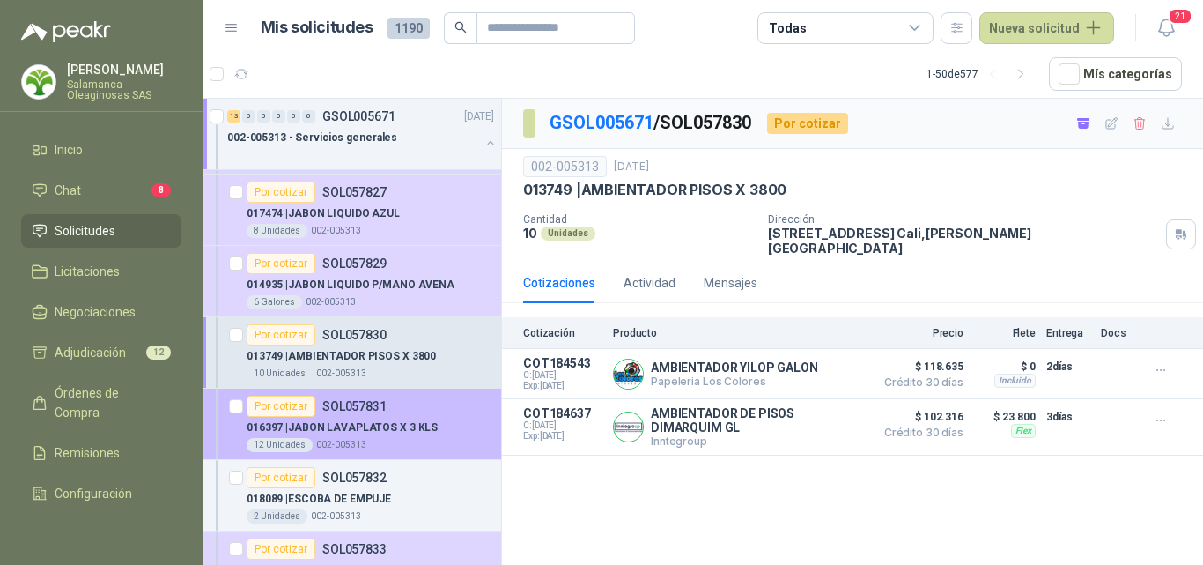
scroll to position [440, 0]
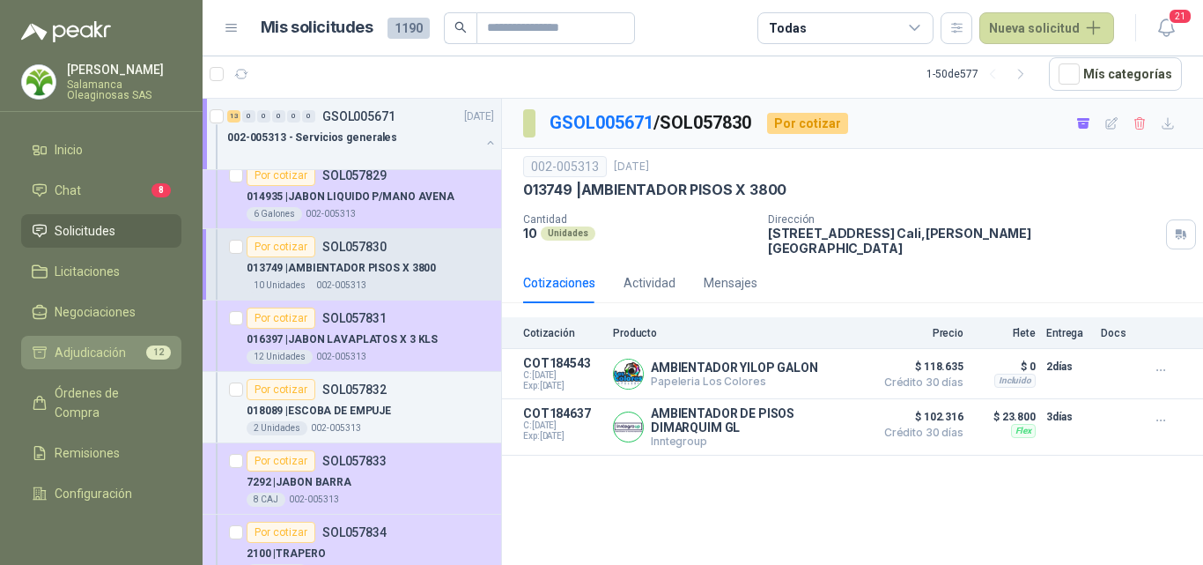
click at [115, 351] on span "Adjudicación" at bounding box center [90, 352] width 71 height 19
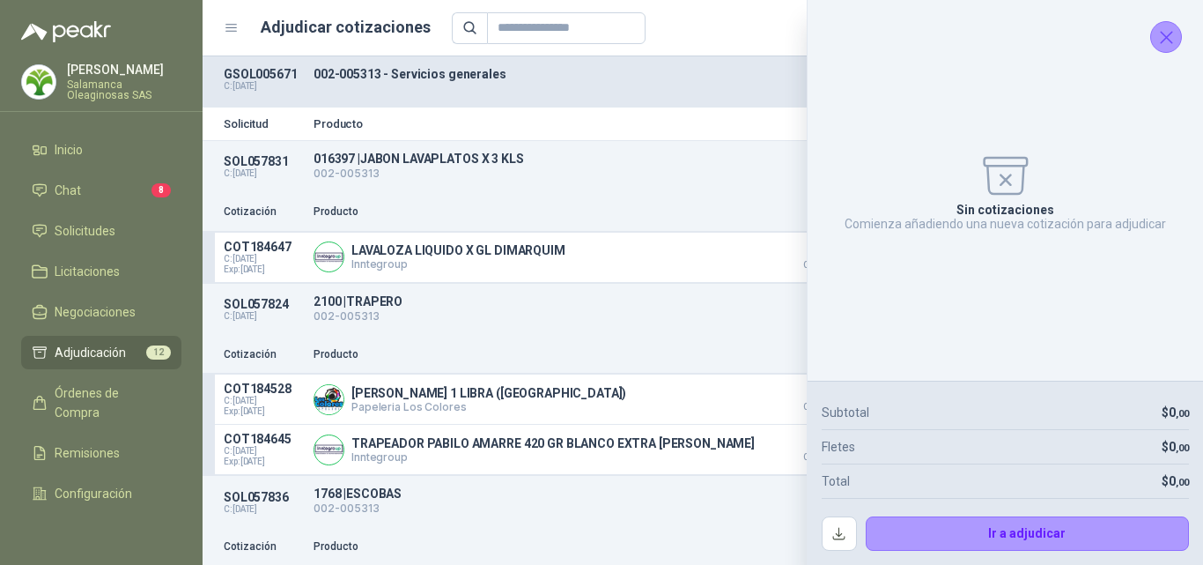
click at [1174, 32] on icon "Cerrar" at bounding box center [1166, 37] width 22 height 22
